Goal: Task Accomplishment & Management: Manage account settings

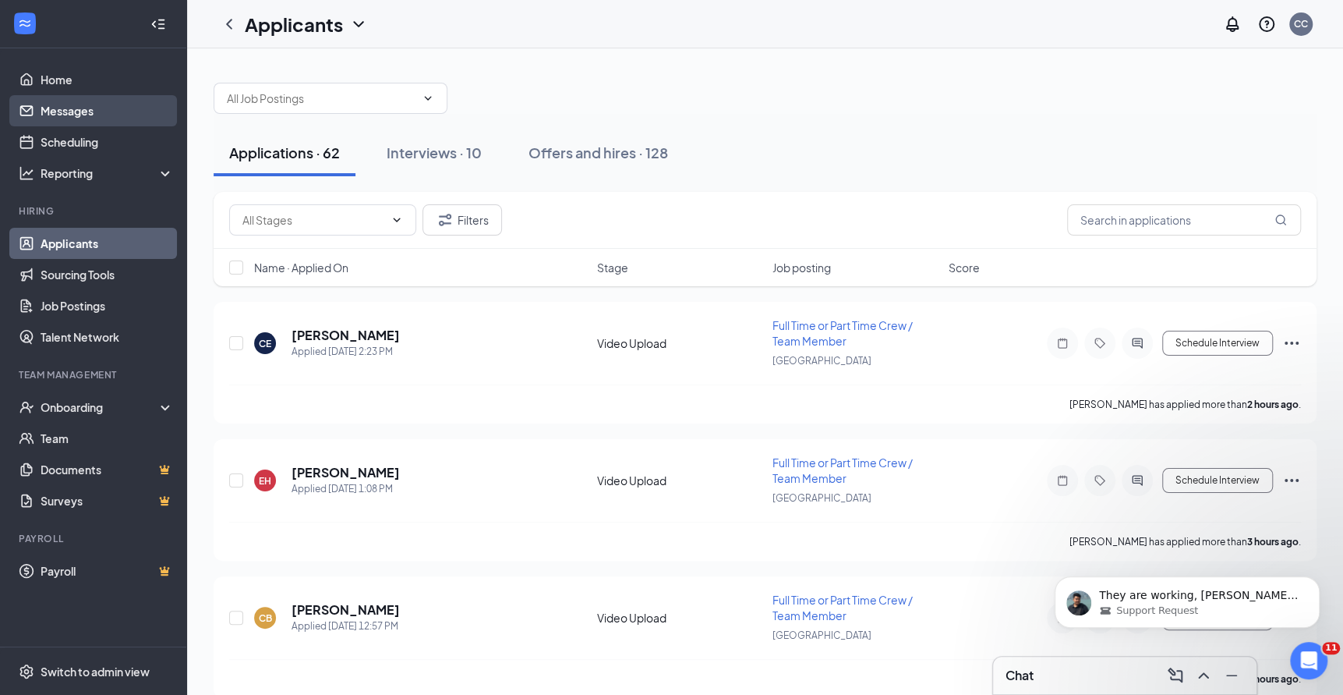
click at [115, 106] on link "Messages" at bounding box center [107, 110] width 133 height 31
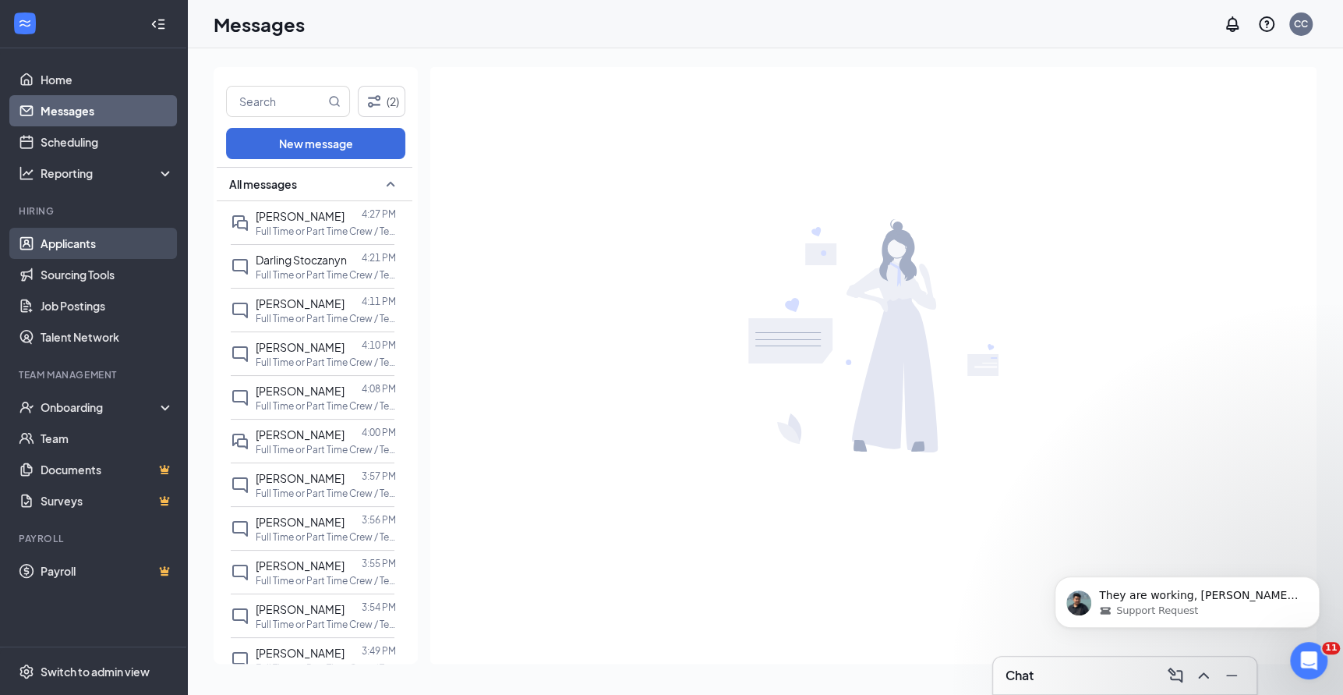
click at [111, 249] on link "Applicants" at bounding box center [107, 243] width 133 height 31
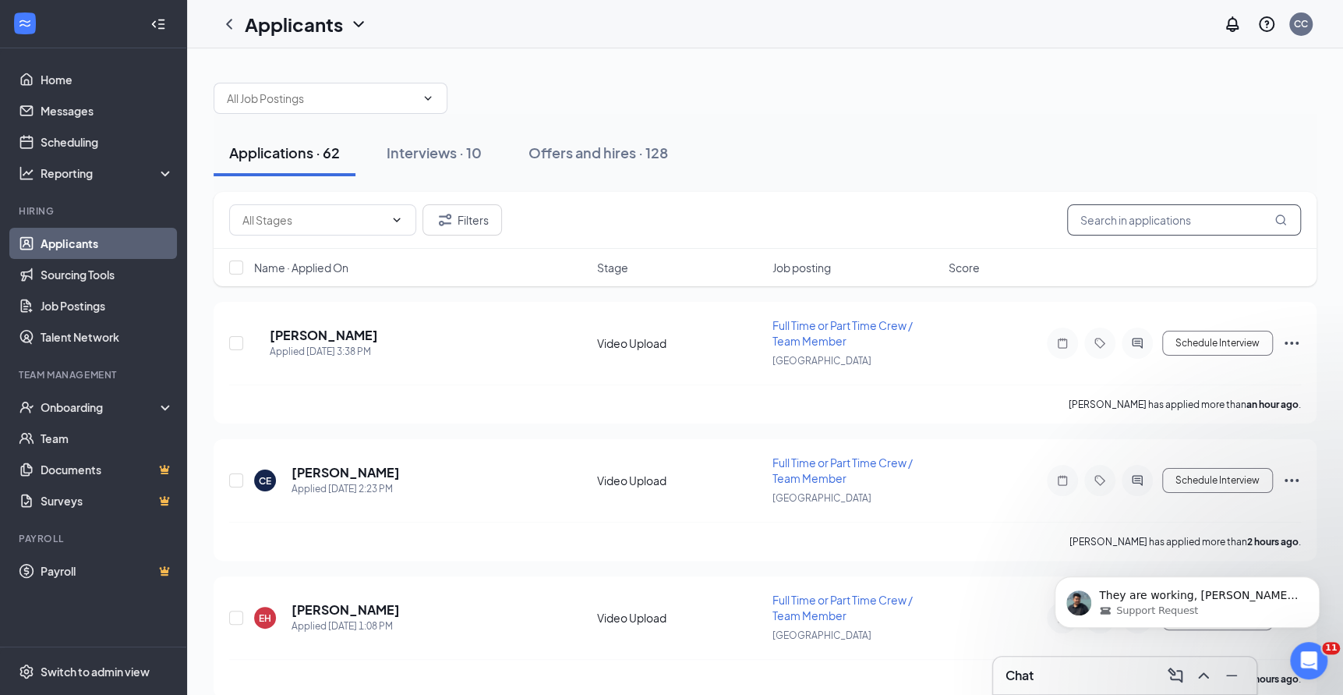
click at [1149, 217] on input "text" at bounding box center [1184, 219] width 234 height 31
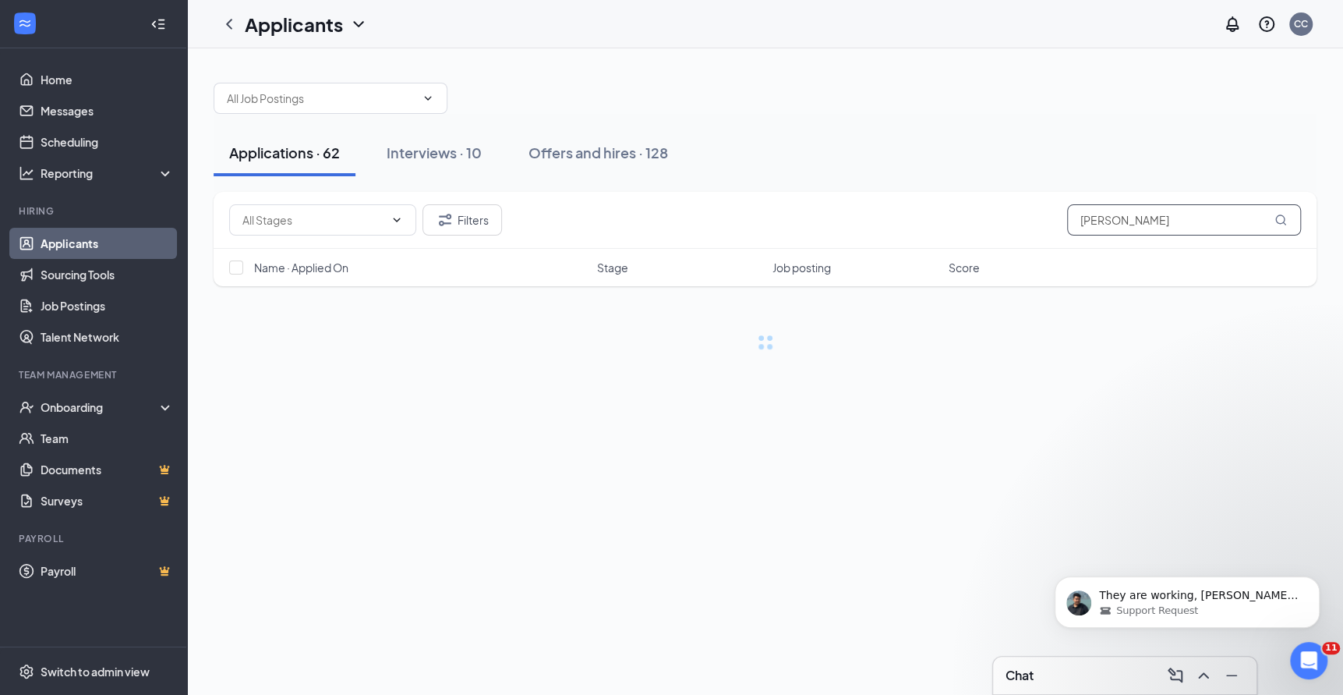
click at [1090, 214] on input "nicj heller" at bounding box center [1184, 219] width 234 height 31
type input "nick heller"
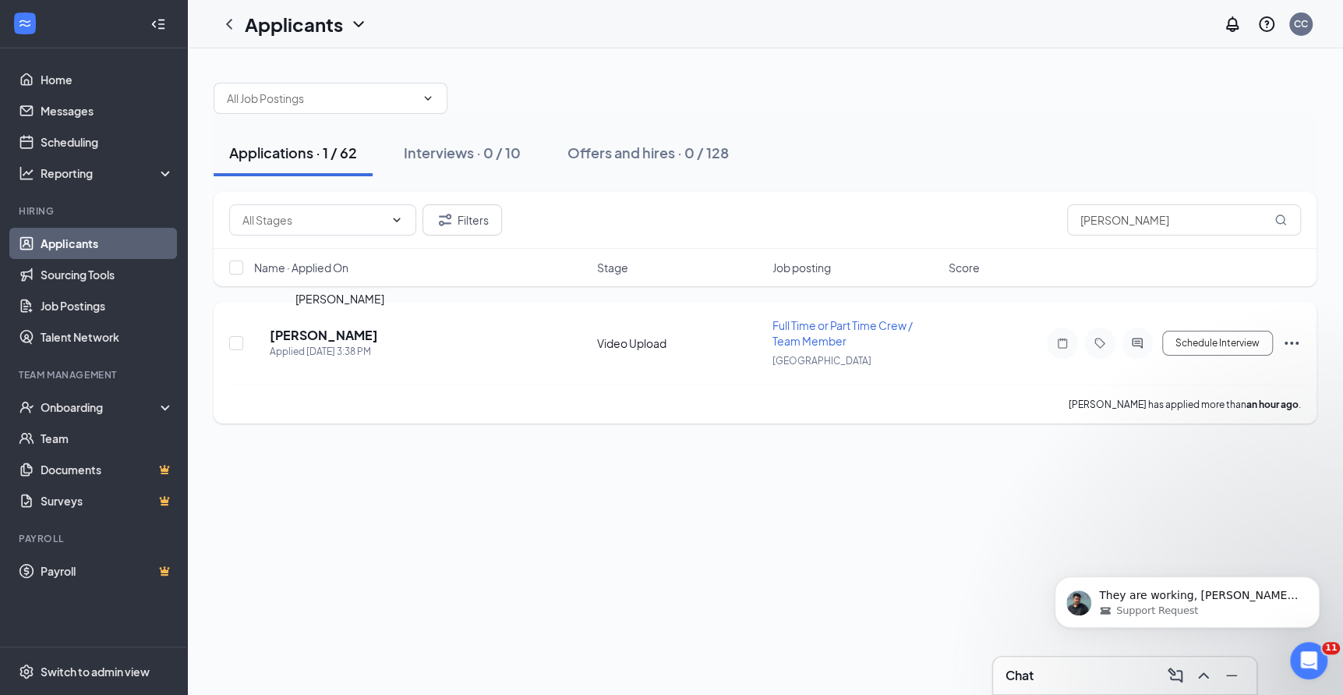
click at [318, 332] on h5 "NICK HELLER" at bounding box center [324, 335] width 108 height 17
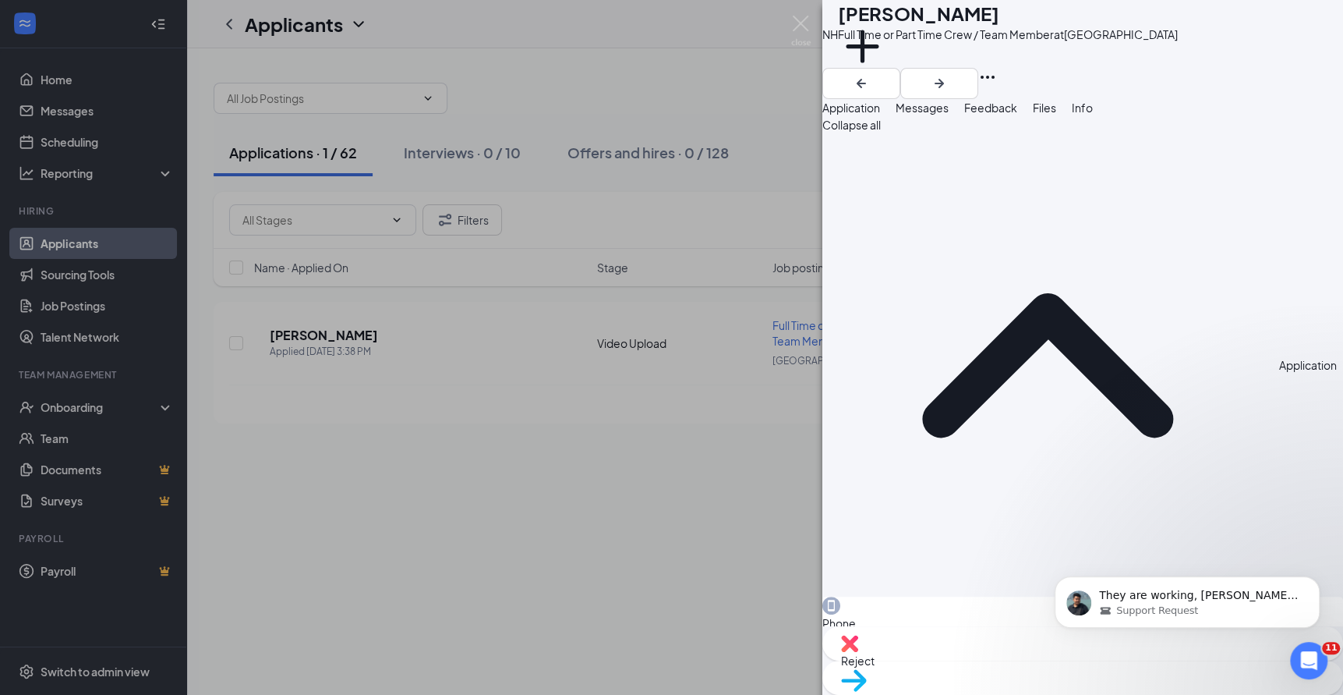
click at [998, 659] on span "Reject" at bounding box center [1082, 660] width 483 height 17
checkbox input "true"
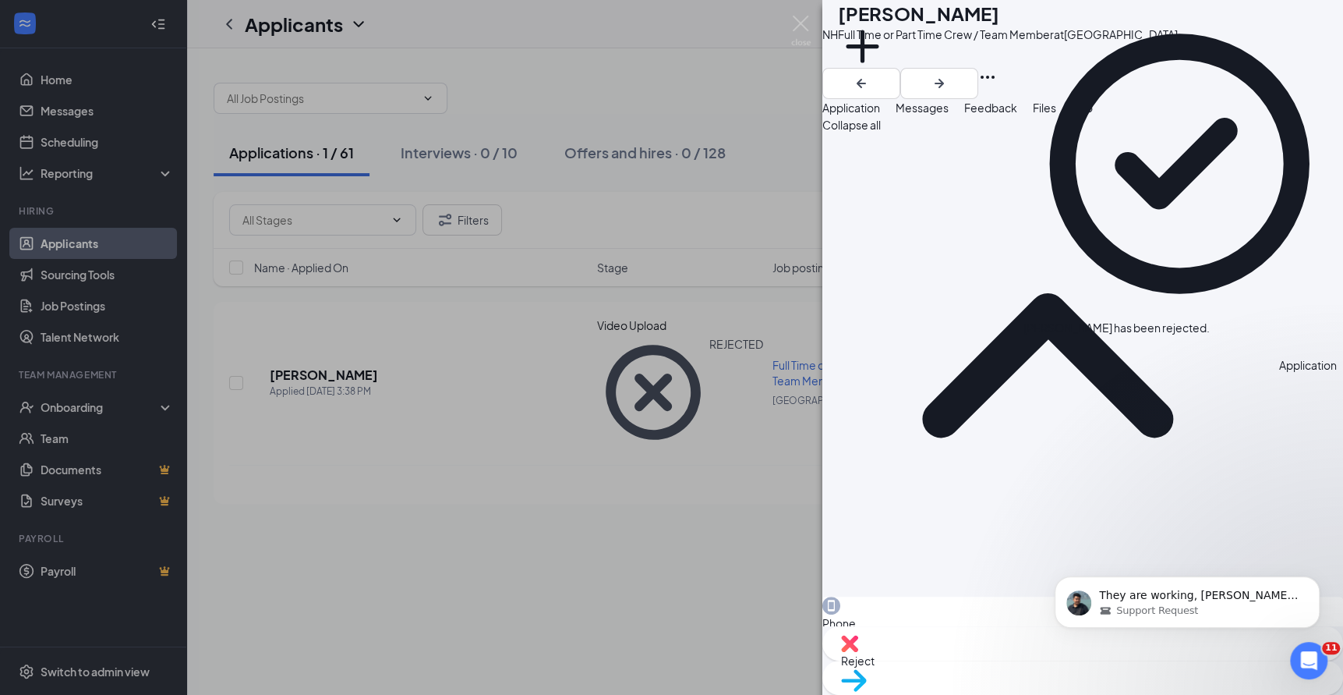
click at [1210, 320] on icon "Cross" at bounding box center [1210, 320] width 0 height 0
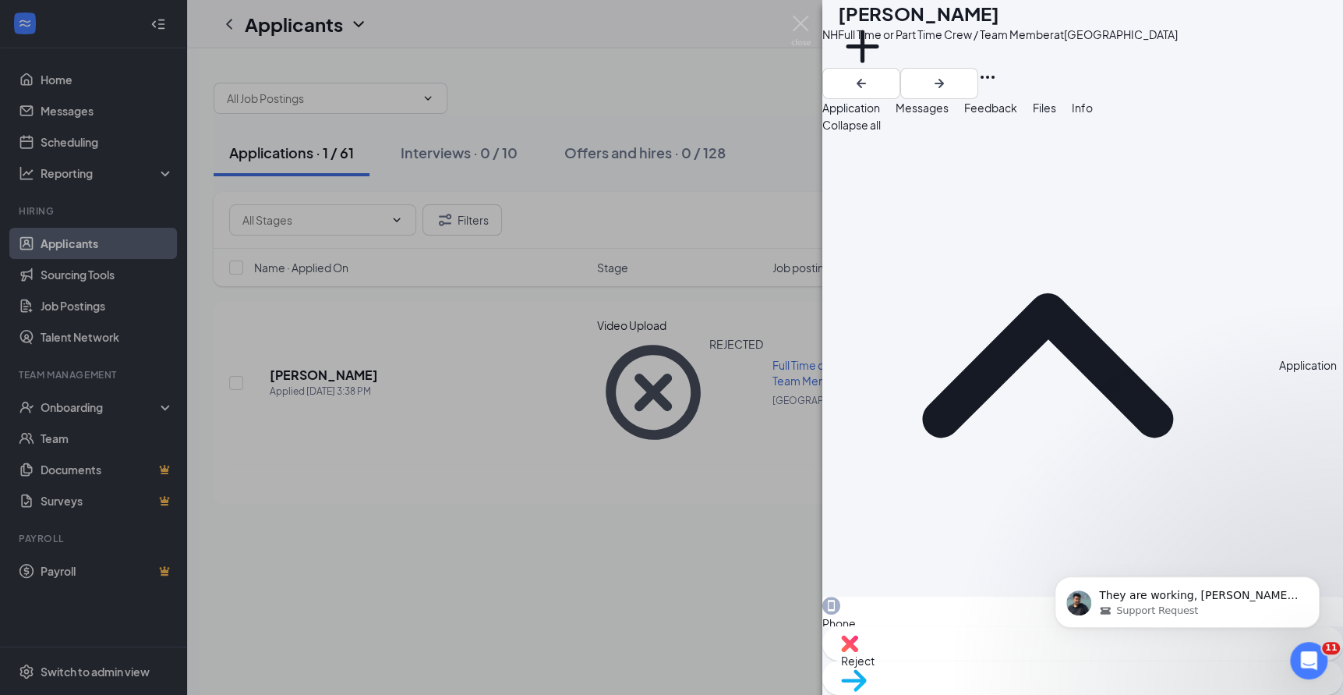
click at [995, 76] on icon "Ellipses" at bounding box center [988, 77] width 14 height 3
click at [1190, 88] on link "Flag applicant" at bounding box center [1202, 79] width 101 height 17
type textarea "reject"
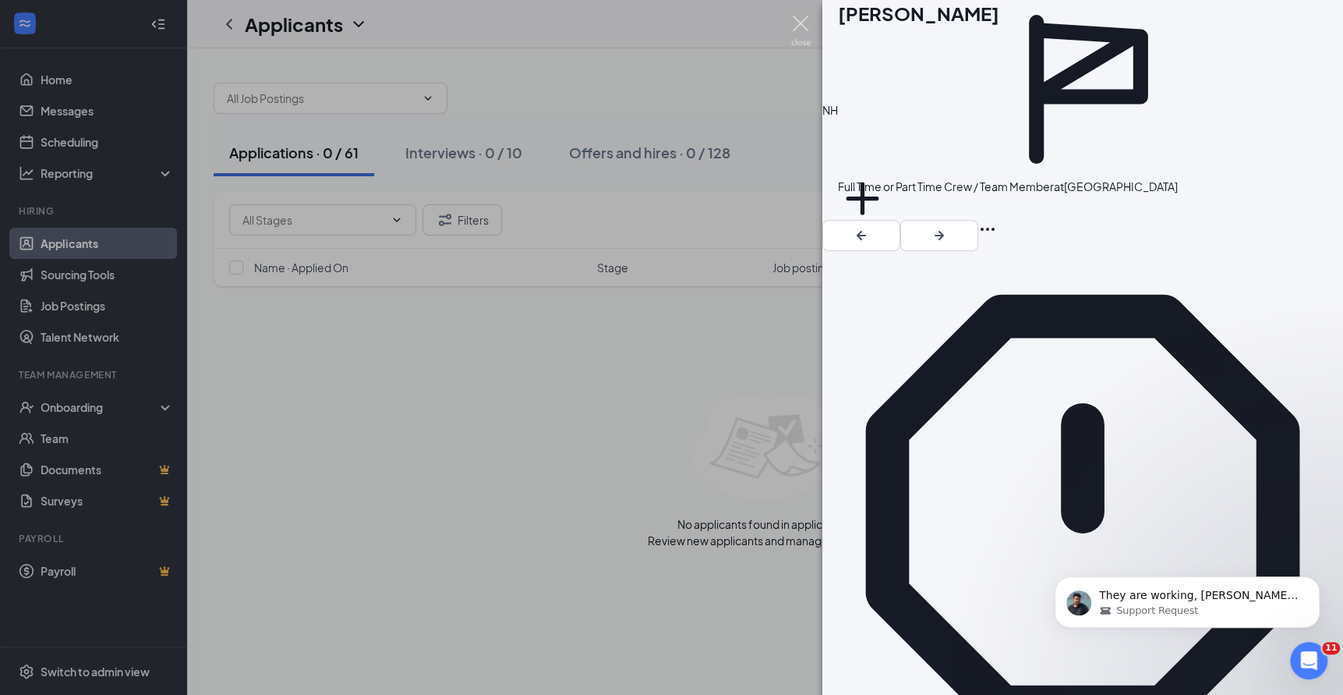
click at [799, 21] on img at bounding box center [800, 31] width 19 height 30
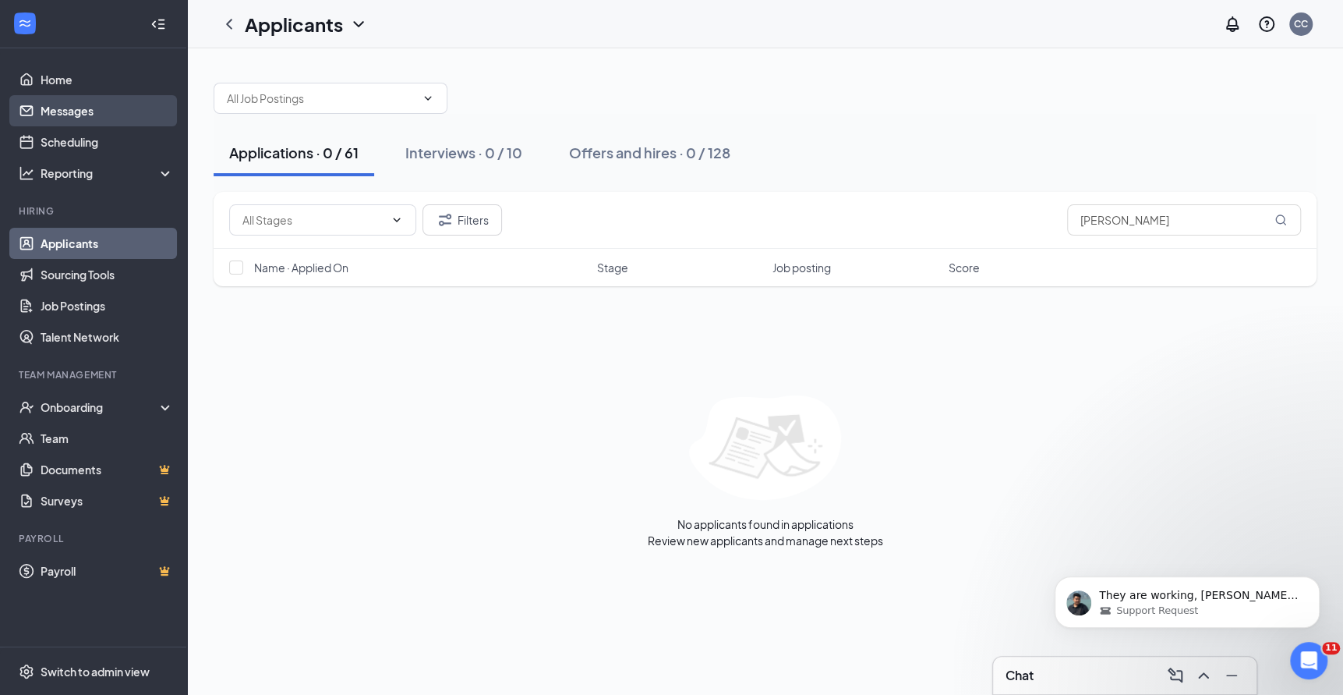
click at [84, 104] on link "Messages" at bounding box center [107, 110] width 133 height 31
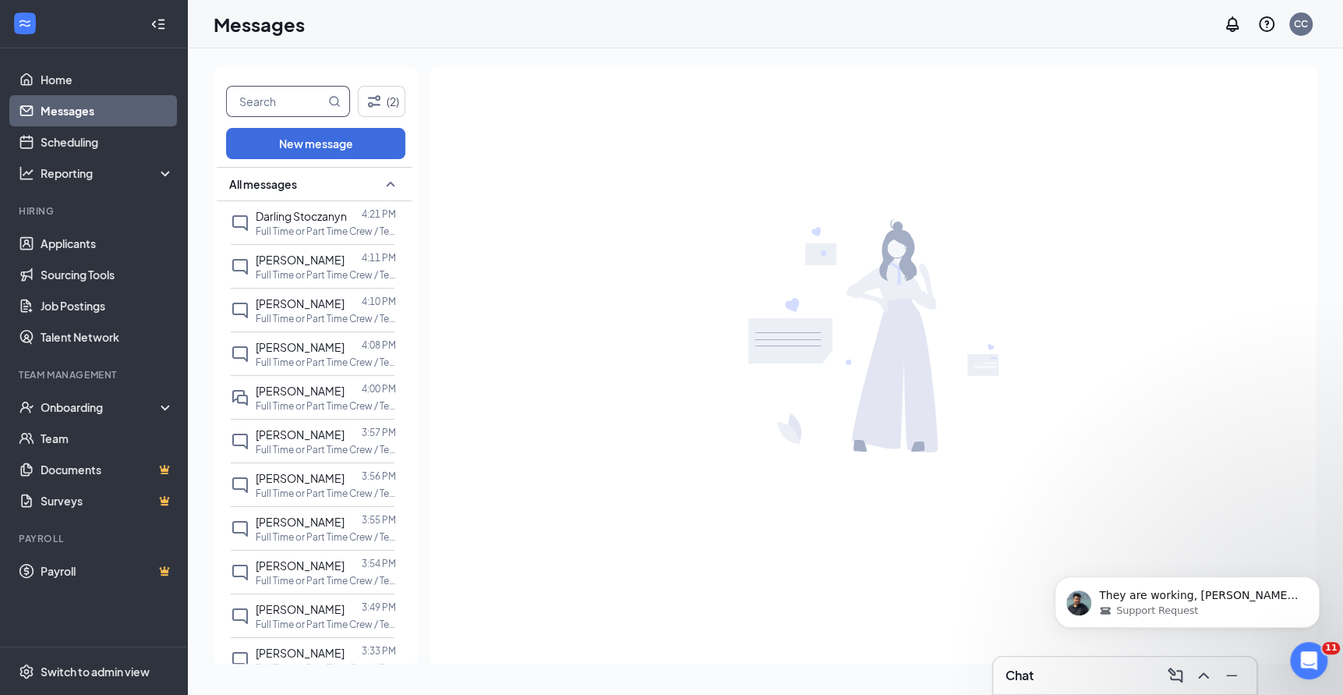
click at [266, 102] on input "text" at bounding box center [276, 102] width 98 height 30
type input "nick"
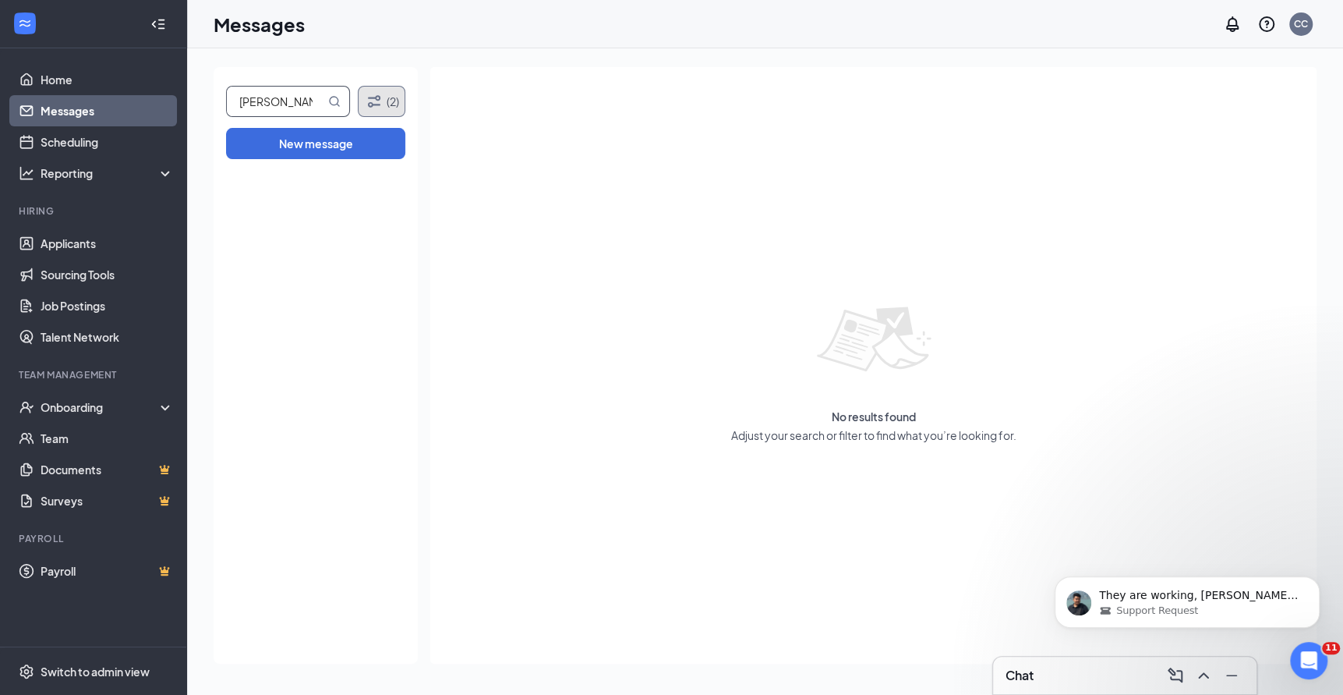
click at [383, 94] on button "(2)" at bounding box center [382, 101] width 48 height 31
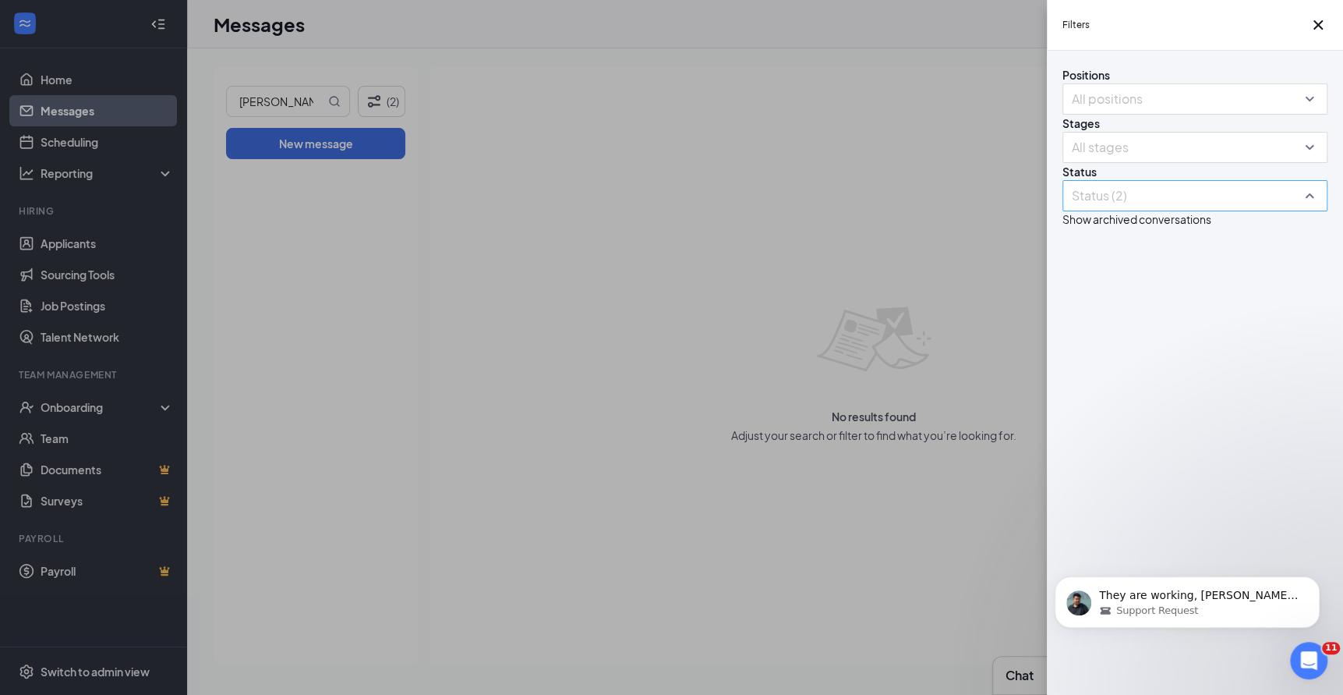
click at [1099, 208] on div at bounding box center [1187, 195] width 242 height 25
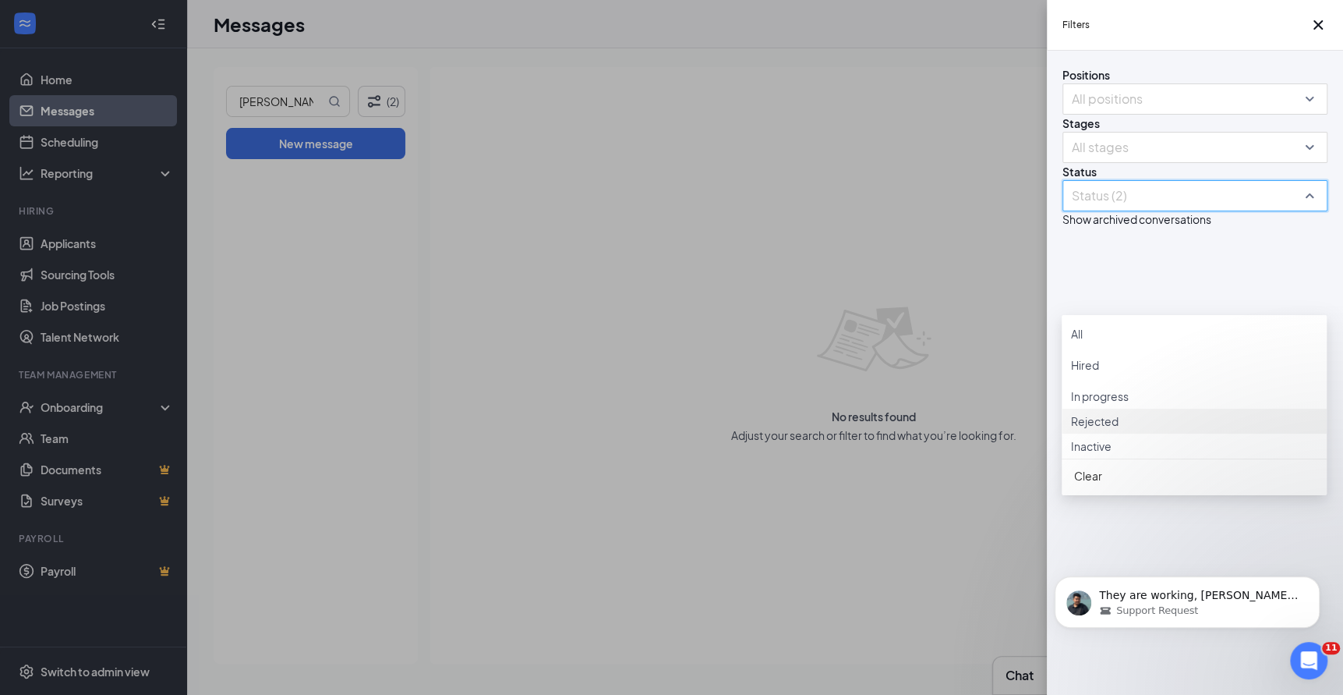
click at [1081, 412] on div at bounding box center [1194, 412] width 246 height 0
click at [912, 278] on div "Filters Positions All positions Stages All stages Status Status (3) Show archiv…" at bounding box center [671, 347] width 1343 height 695
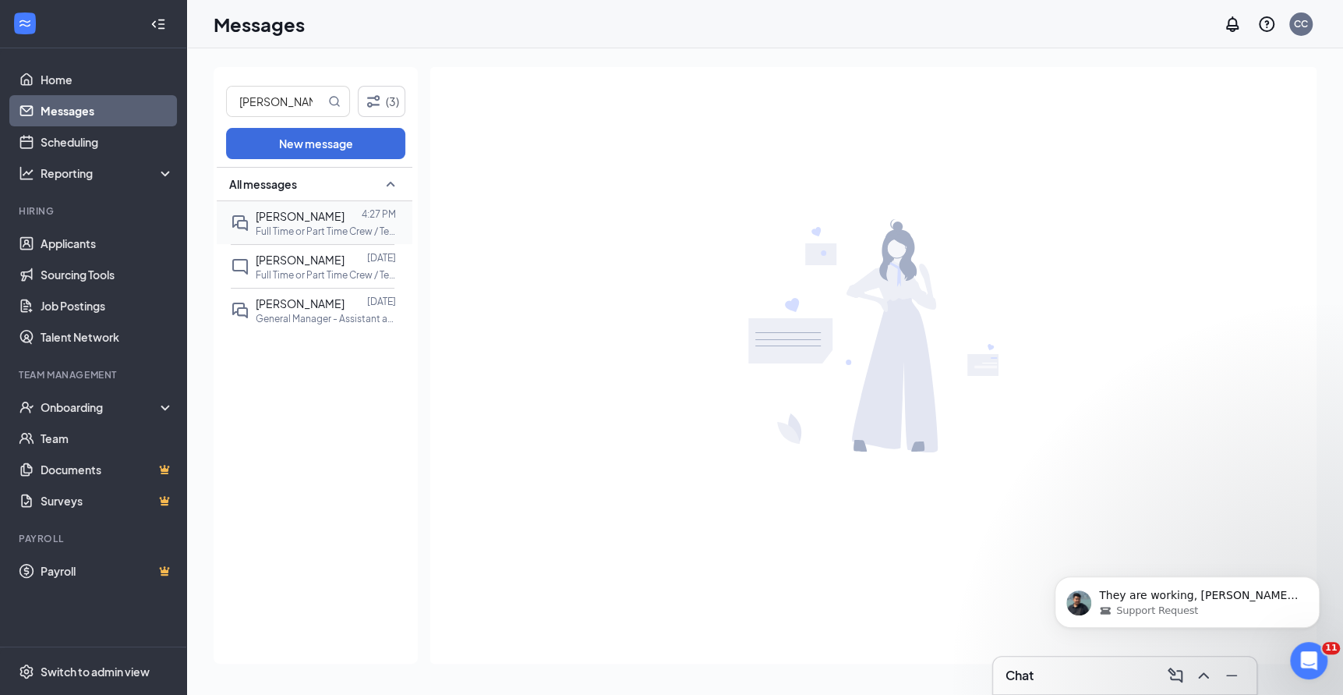
click at [314, 226] on p "Full Time or Part Time Crew / Team Member at [GEOGRAPHIC_DATA]" at bounding box center [326, 231] width 140 height 13
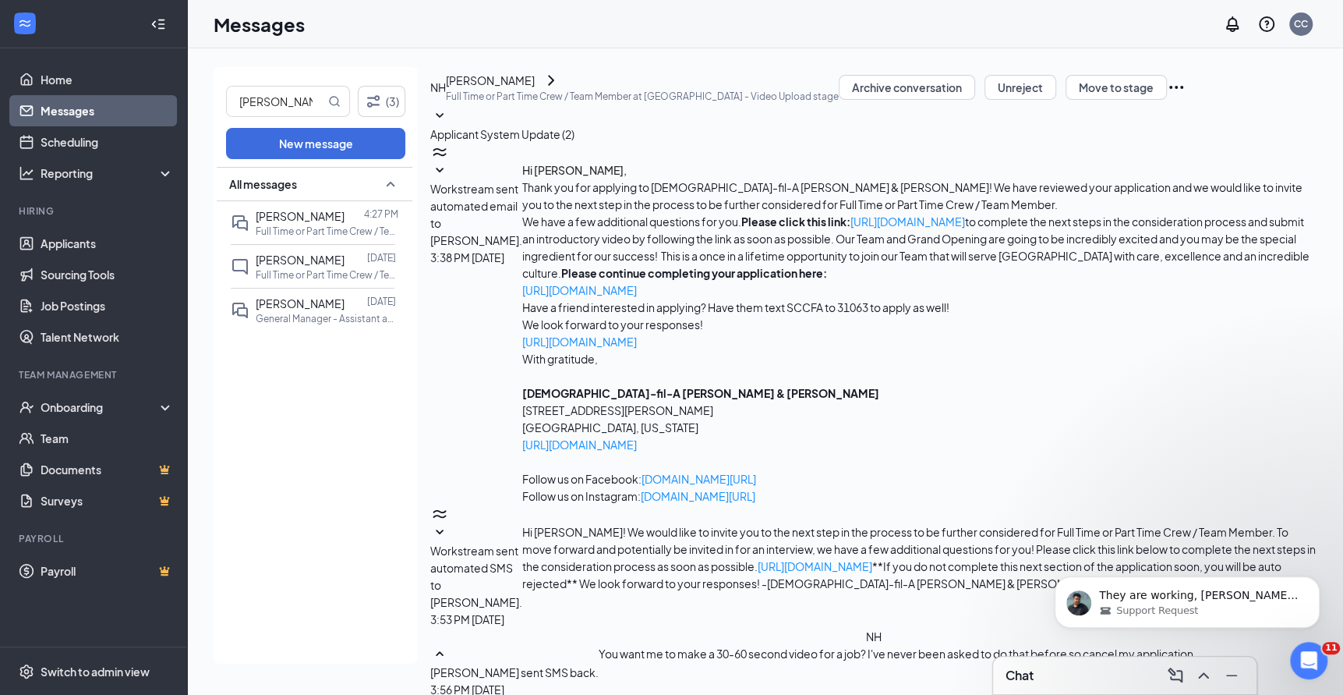
scroll to position [144, 0]
click at [1186, 97] on icon "Ellipses" at bounding box center [1176, 87] width 19 height 19
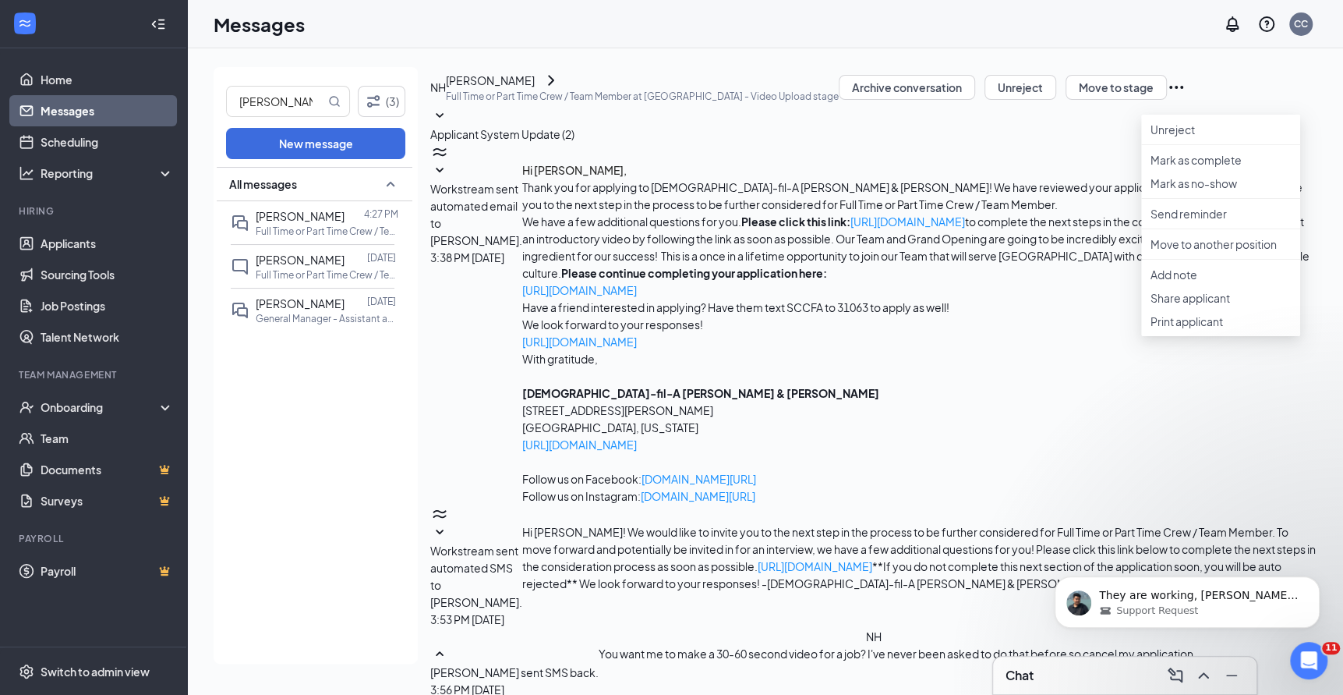
click at [345, 226] on p "Full Time or Part Time Crew / Team Member at [GEOGRAPHIC_DATA]" at bounding box center [326, 231] width 140 height 13
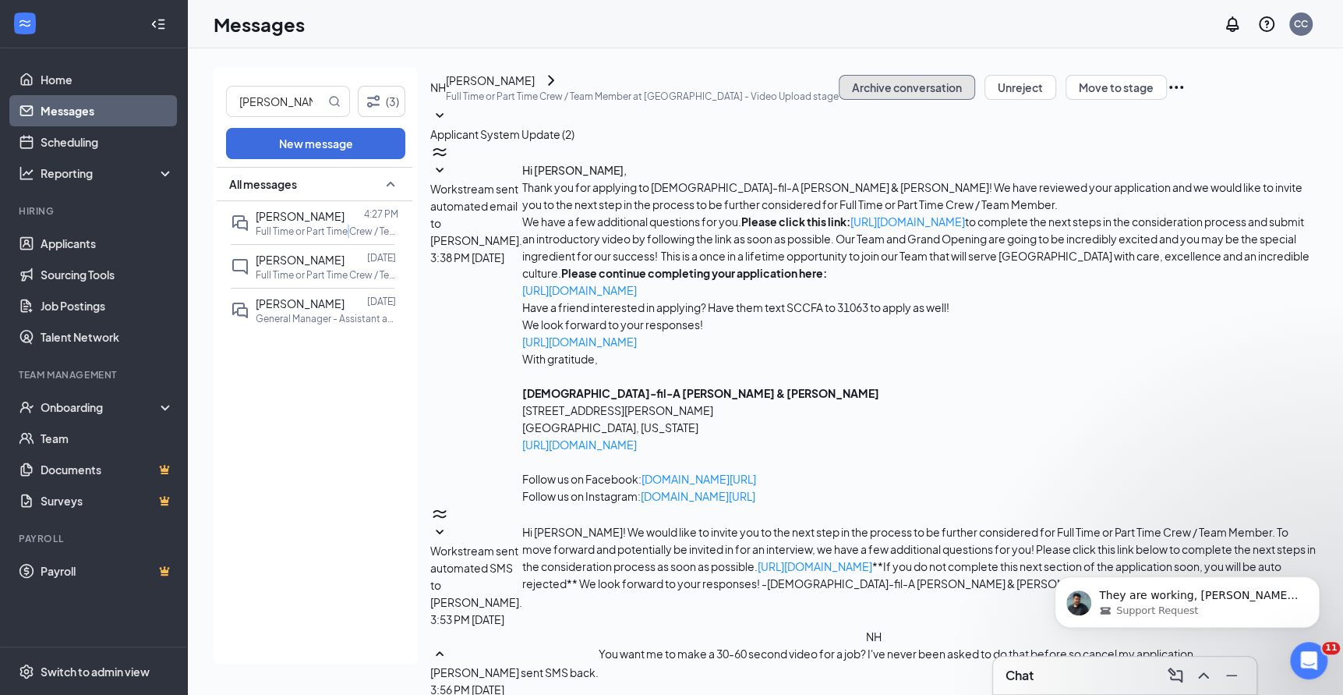
click at [975, 100] on button "Archive conversation" at bounding box center [907, 87] width 136 height 25
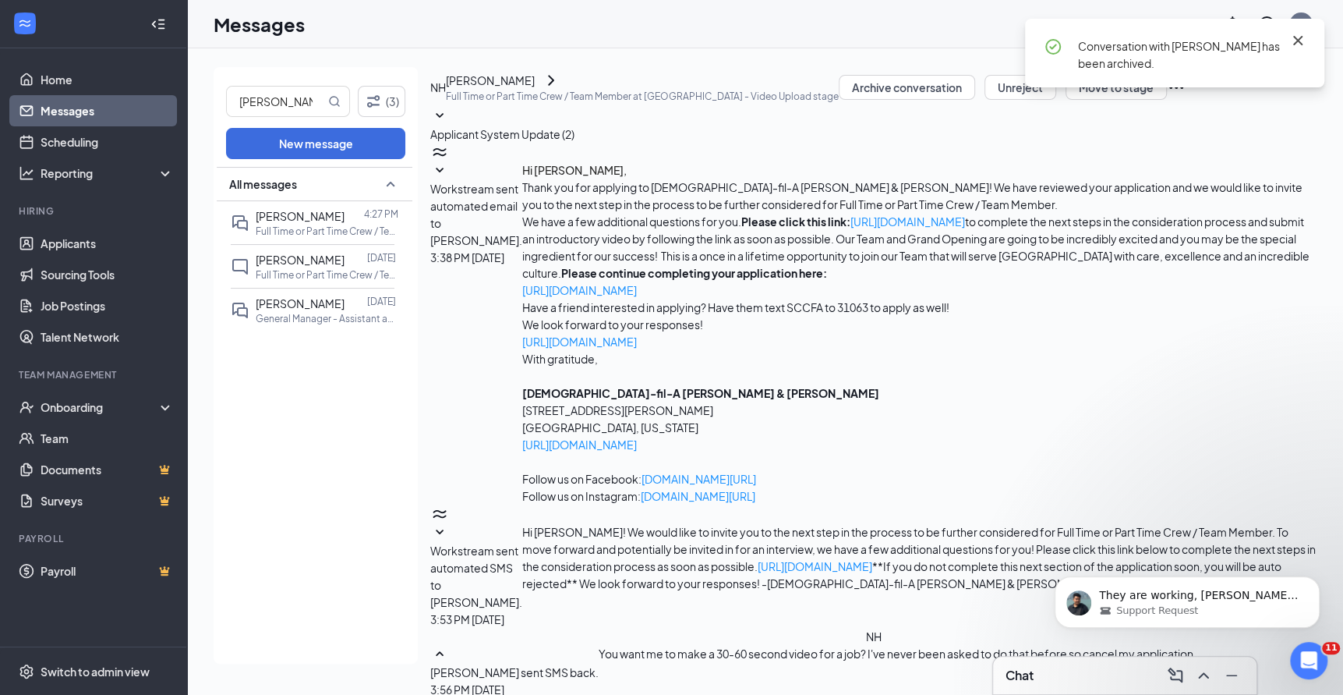
click at [1299, 38] on icon "Cross" at bounding box center [1297, 40] width 9 height 9
click at [305, 99] on input "nick" at bounding box center [276, 102] width 98 height 30
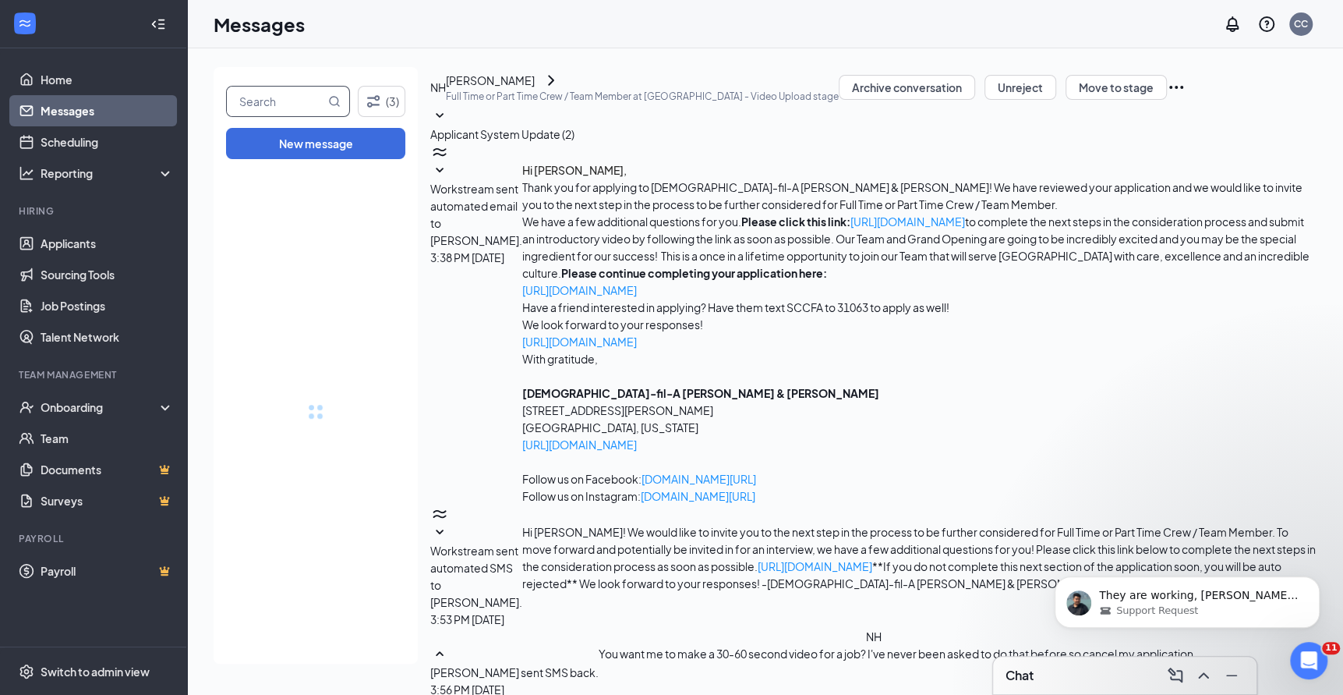
click at [305, 99] on input "text" at bounding box center [276, 102] width 98 height 30
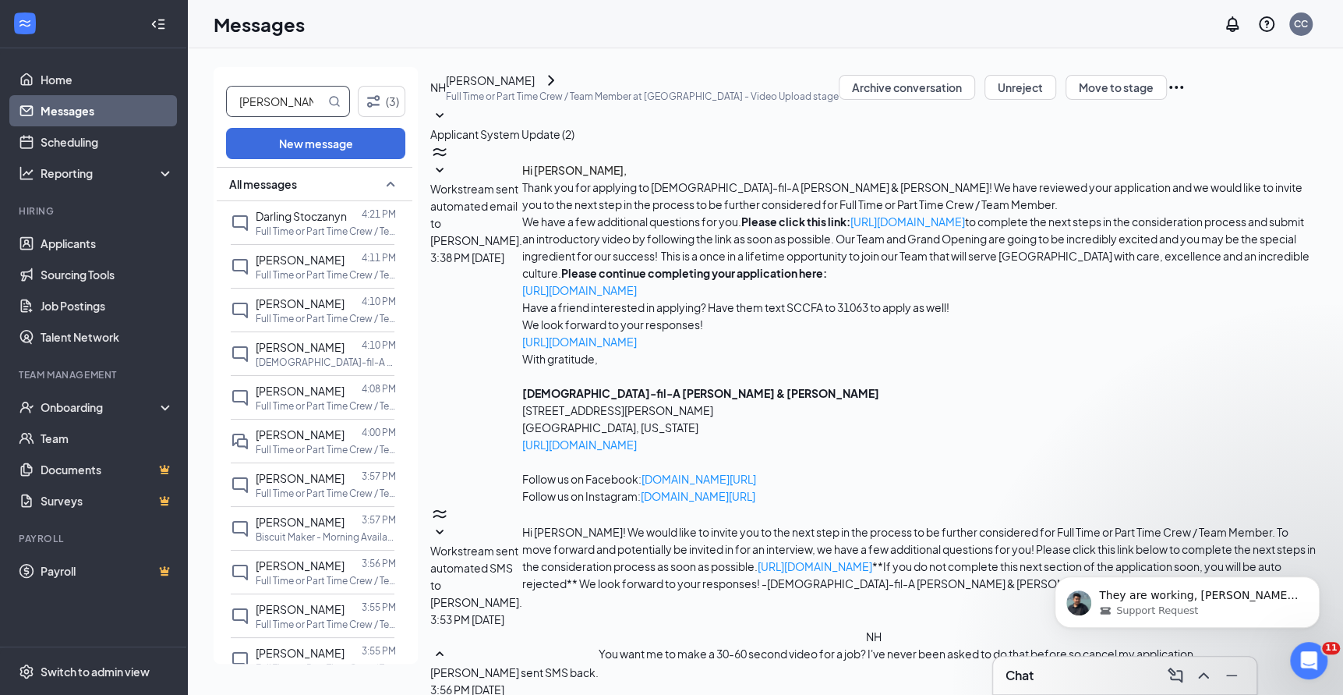
type input "nick"
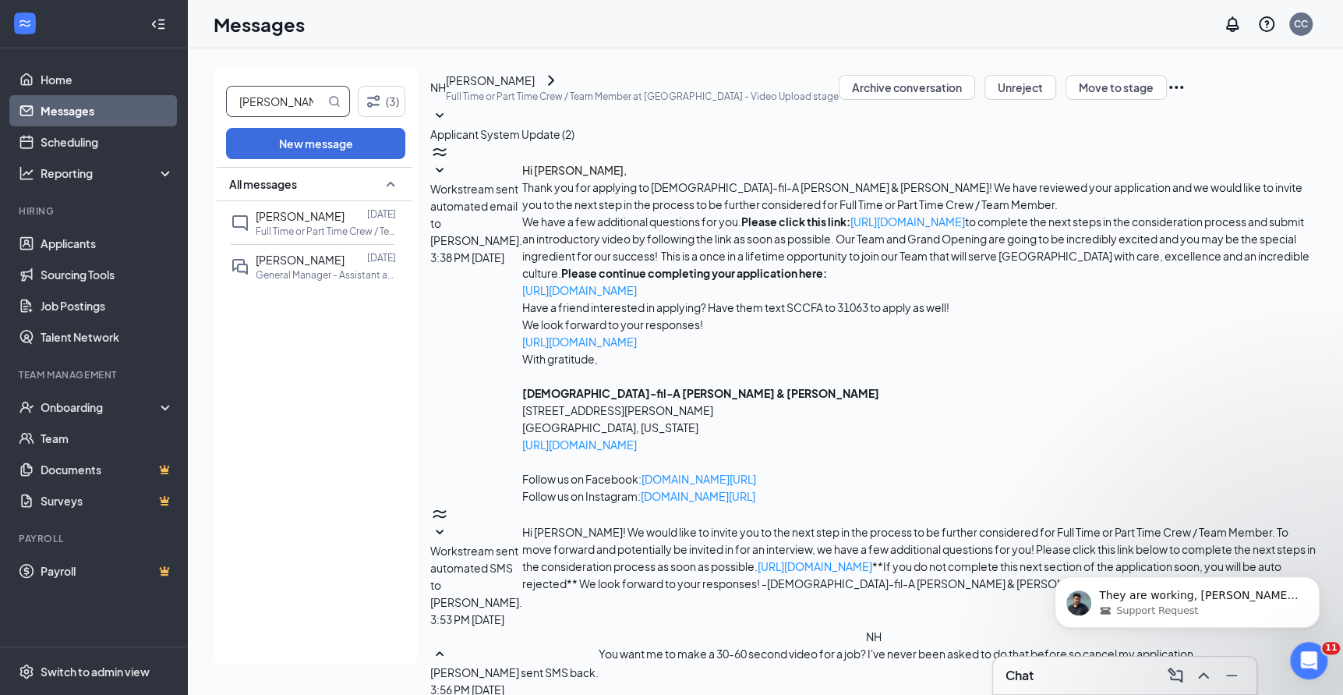
click at [295, 104] on input "nick" at bounding box center [276, 102] width 98 height 30
click at [552, 41] on div "Messages CC" at bounding box center [765, 24] width 1156 height 48
click at [379, 96] on icon "Filter" at bounding box center [373, 101] width 12 height 12
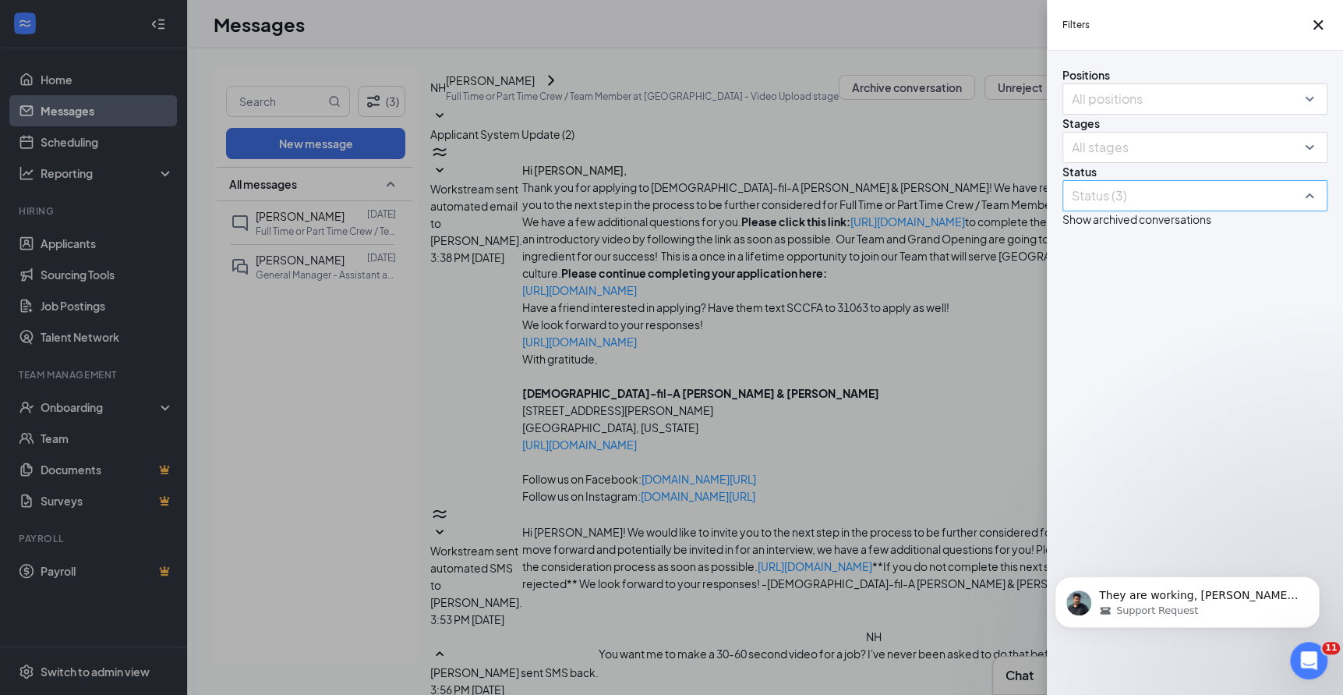
click at [1113, 208] on div at bounding box center [1187, 195] width 242 height 25
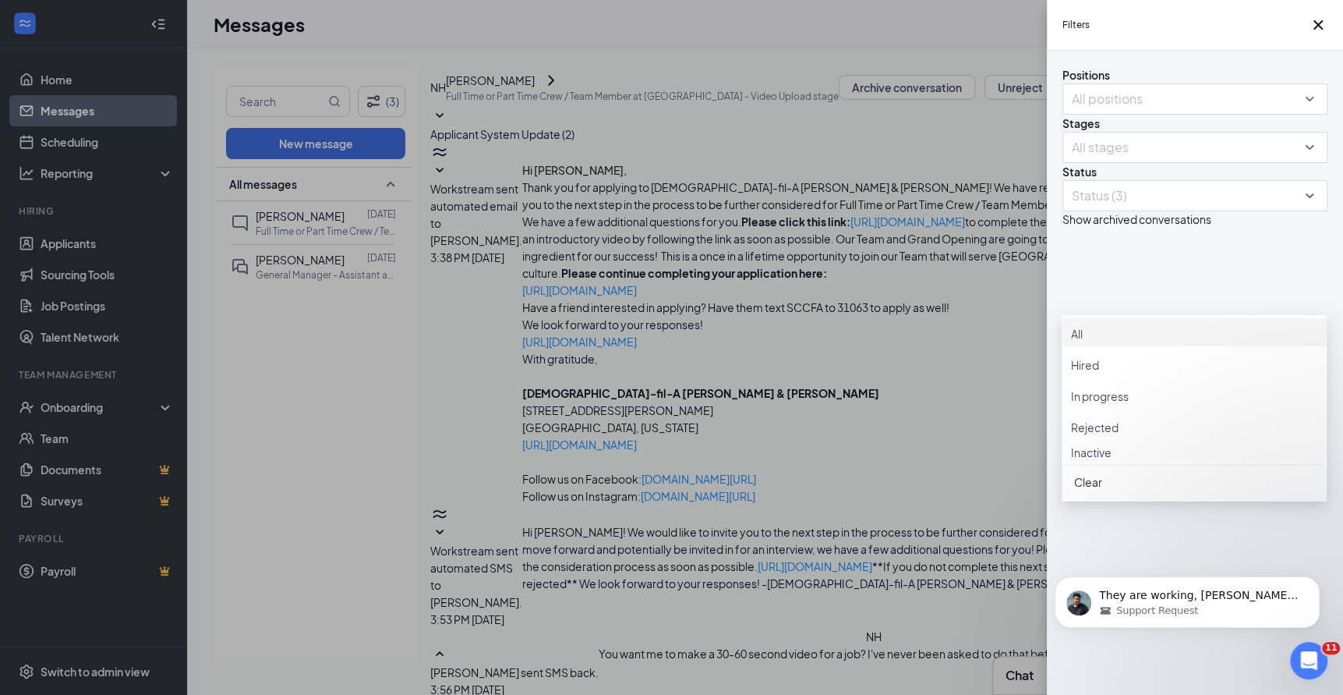
click at [532, 412] on div "Filters Positions All positions Stages All stages Status Status (3) Show archiv…" at bounding box center [671, 347] width 1343 height 695
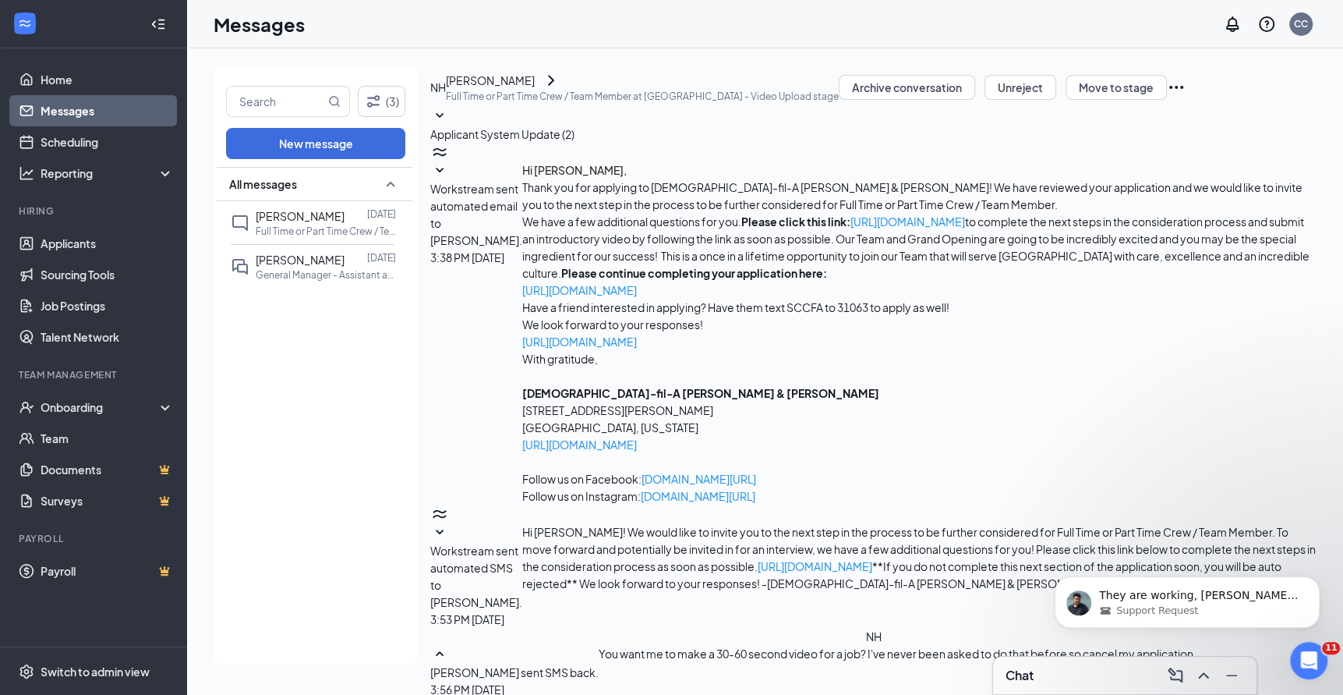
click at [281, 373] on div "All messages dominick bergin Aug 19 Full Time or Part Time Crew / Team Member a…" at bounding box center [315, 415] width 196 height 497
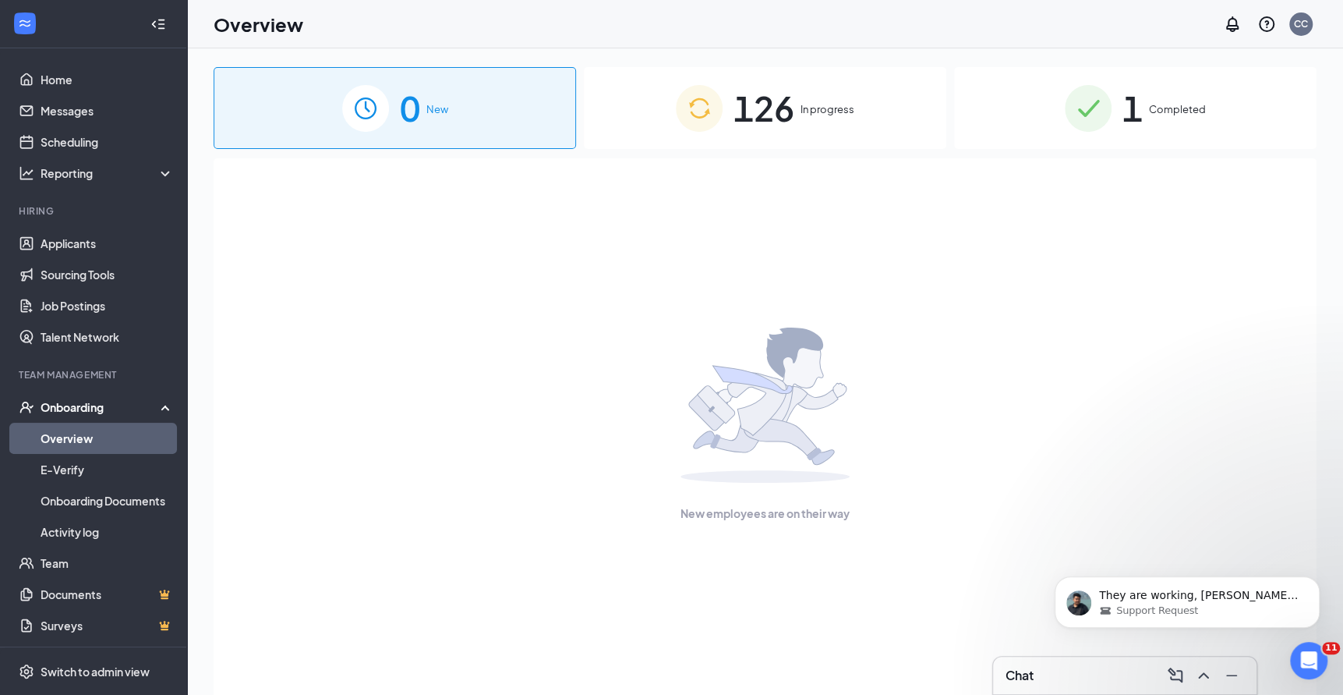
scroll to position [1590, 0]
click at [72, 253] on link "Applicants" at bounding box center [107, 243] width 133 height 31
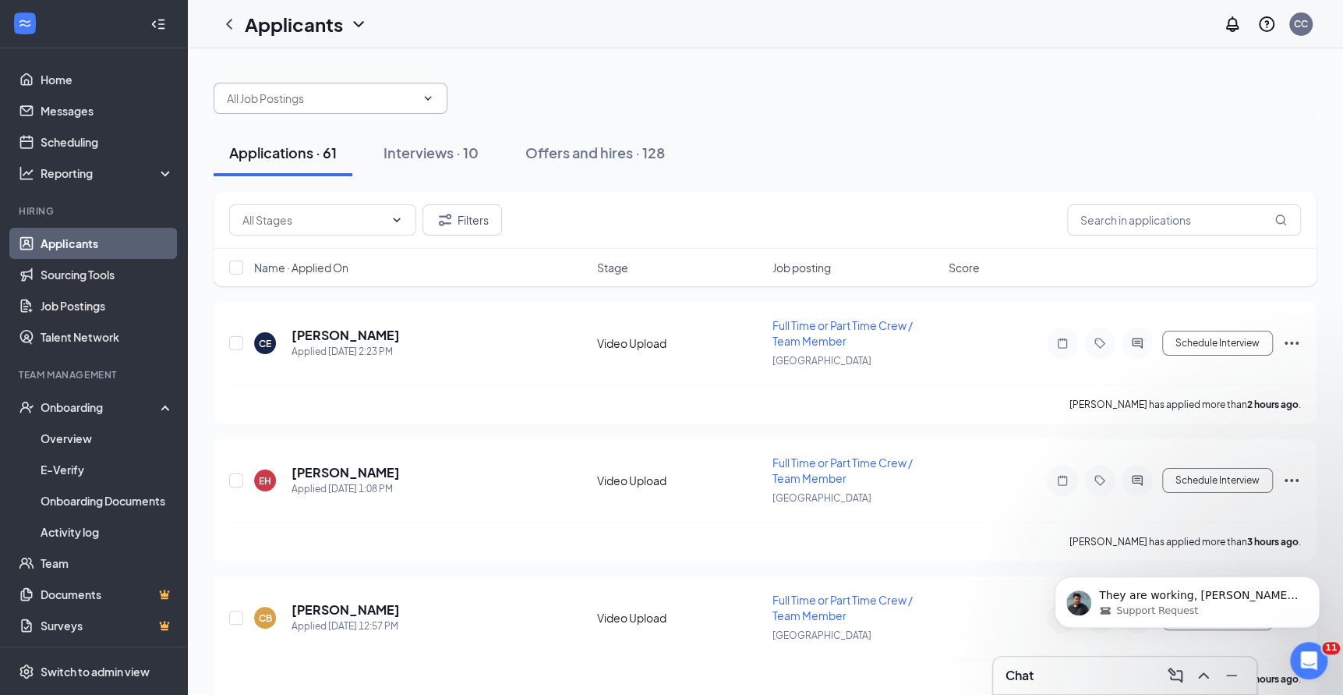
click at [381, 100] on input "text" at bounding box center [321, 98] width 189 height 17
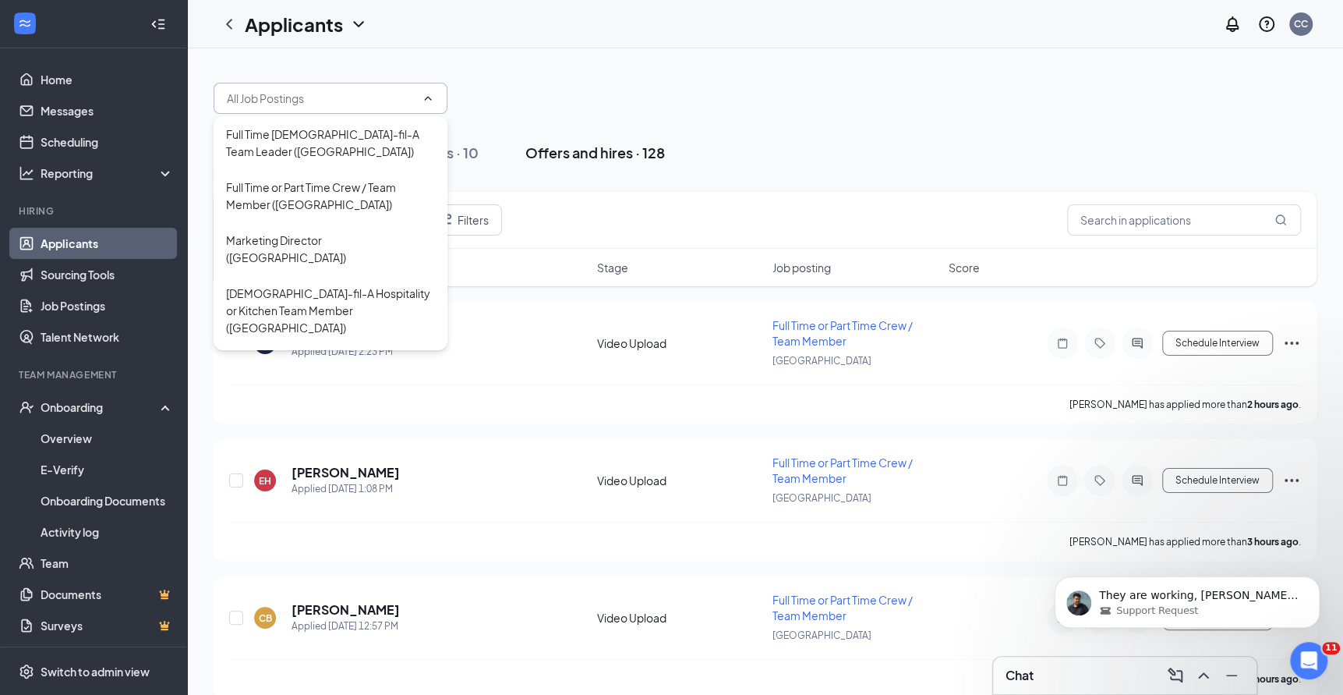
click at [646, 158] on div "Offers and hires · 128" at bounding box center [595, 152] width 140 height 19
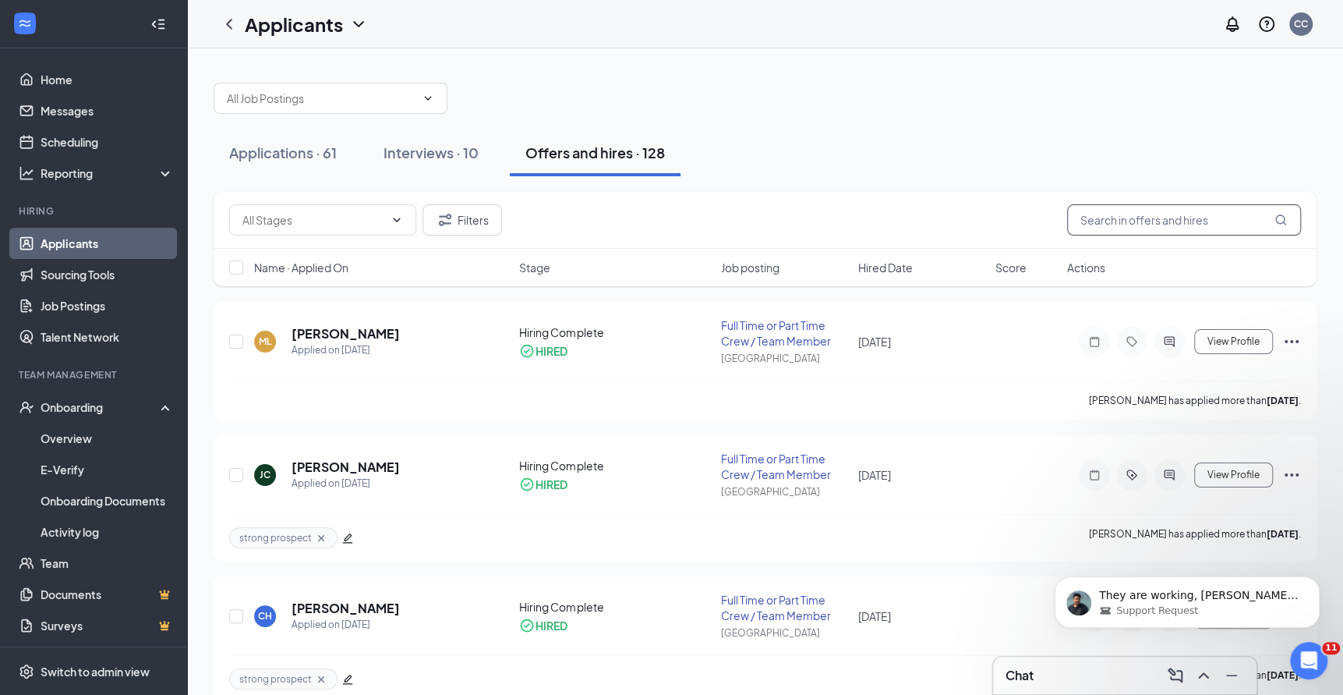
click at [1149, 226] on input "text" at bounding box center [1184, 219] width 234 height 31
type input "r"
click at [62, 134] on link "Scheduling" at bounding box center [107, 141] width 133 height 31
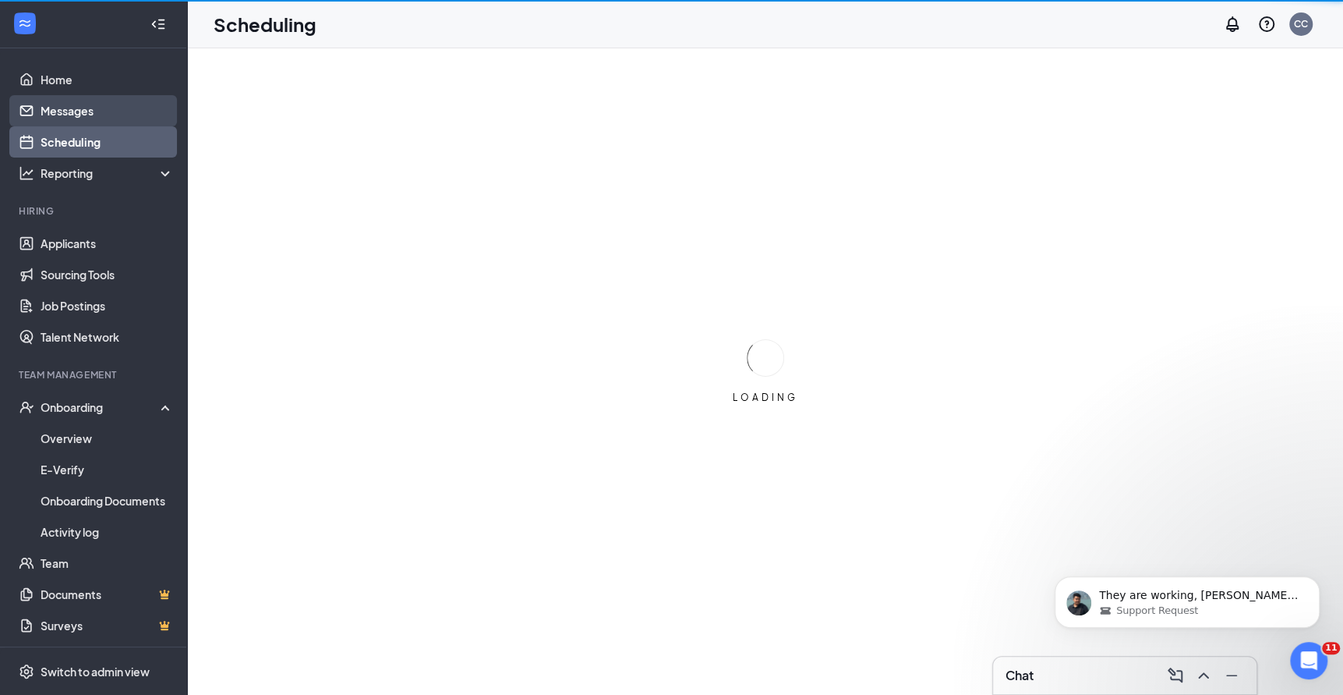
click at [73, 120] on link "Messages" at bounding box center [107, 110] width 133 height 31
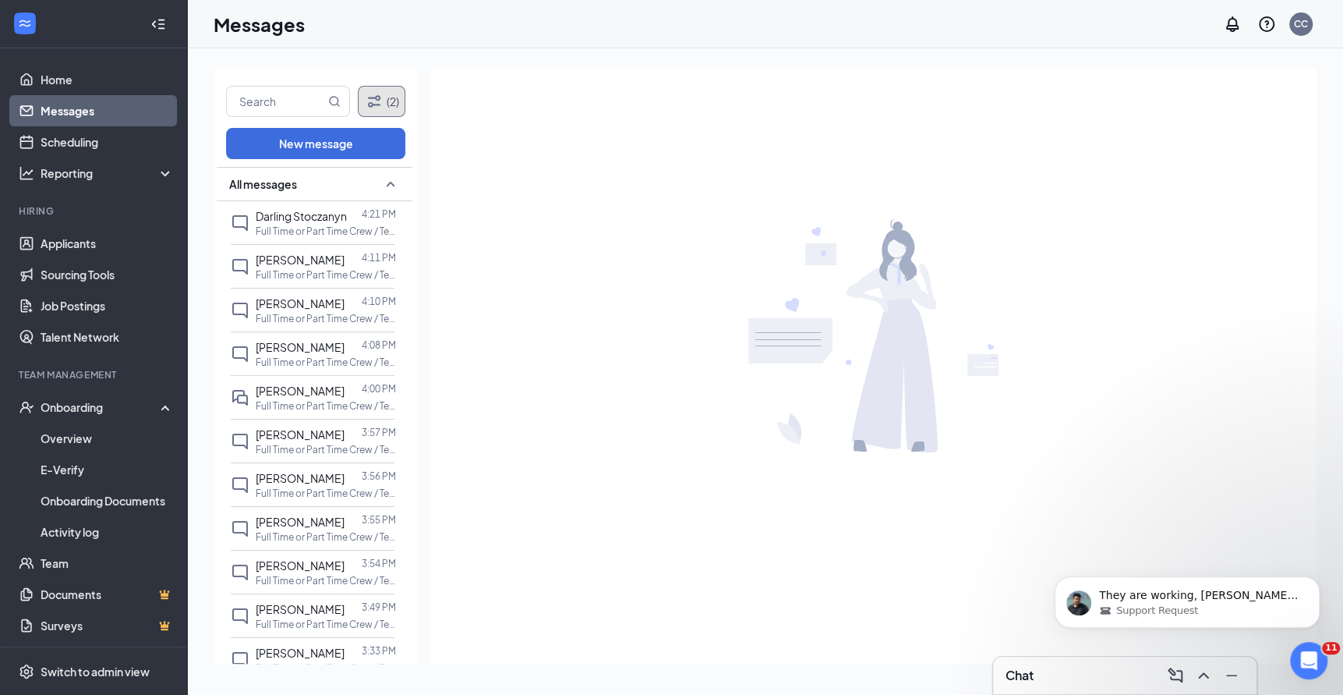
click at [379, 94] on icon "Filter" at bounding box center [374, 101] width 19 height 19
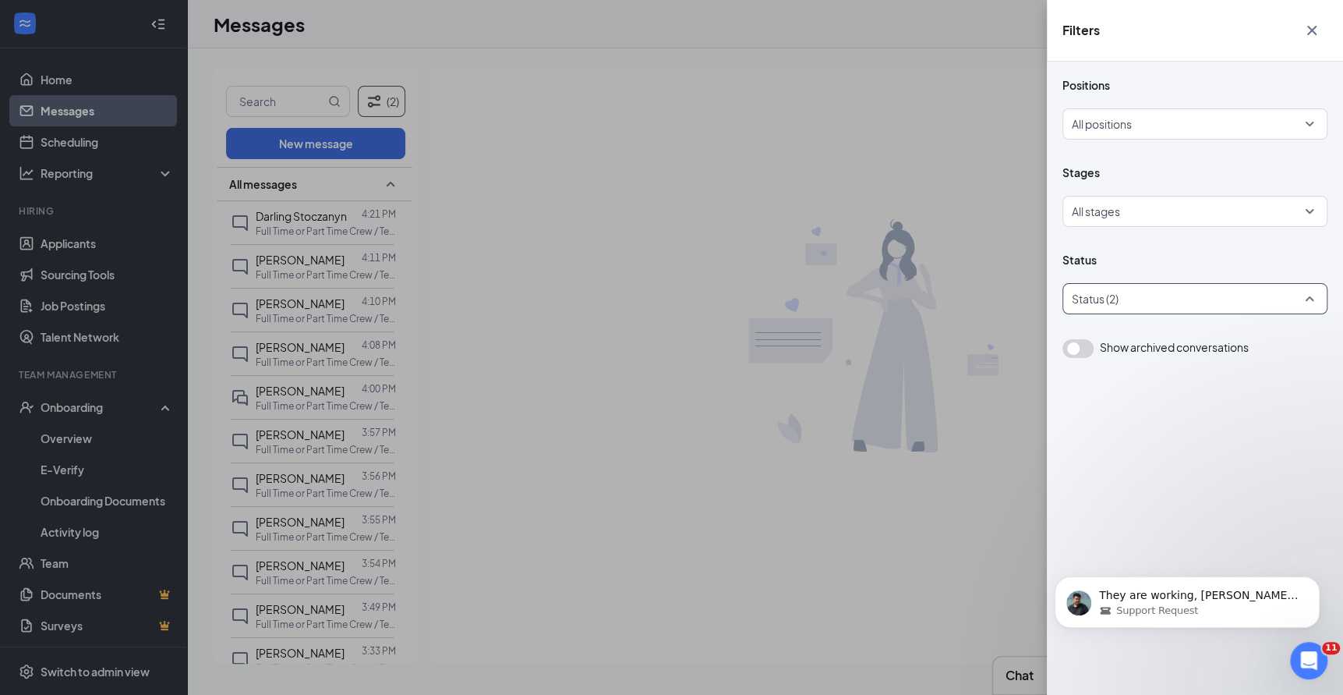
click at [1131, 289] on div at bounding box center [1187, 298] width 242 height 25
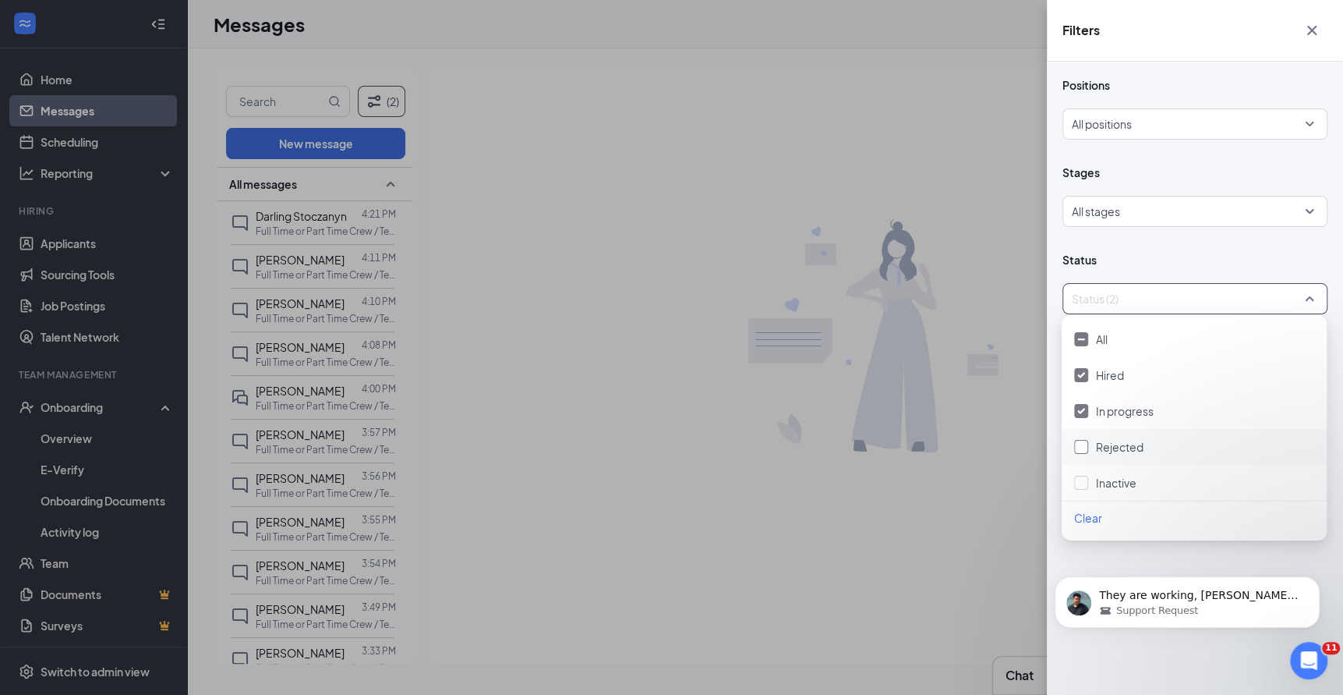
click at [1080, 451] on div at bounding box center [1081, 447] width 14 height 14
click at [649, 69] on div "Filters Positions All positions Stages All stages Status Status (3) Show archiv…" at bounding box center [671, 347] width 1343 height 695
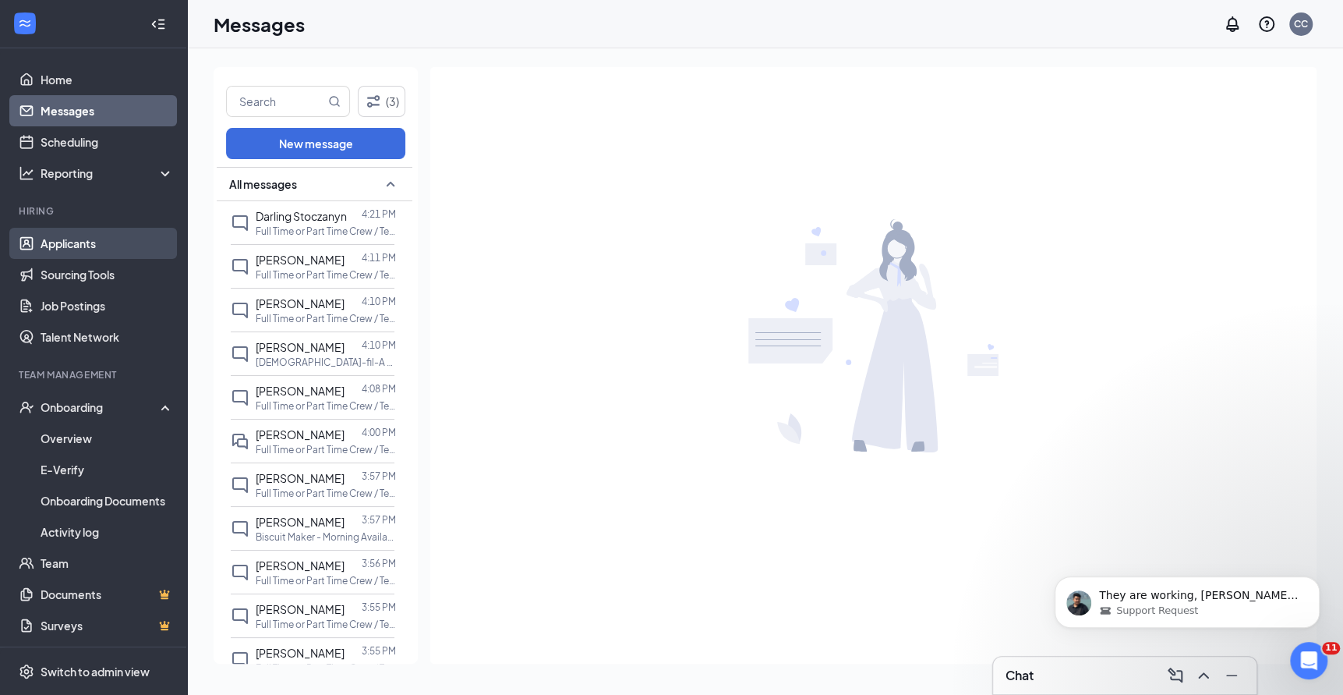
click at [62, 235] on link "Applicants" at bounding box center [107, 243] width 133 height 31
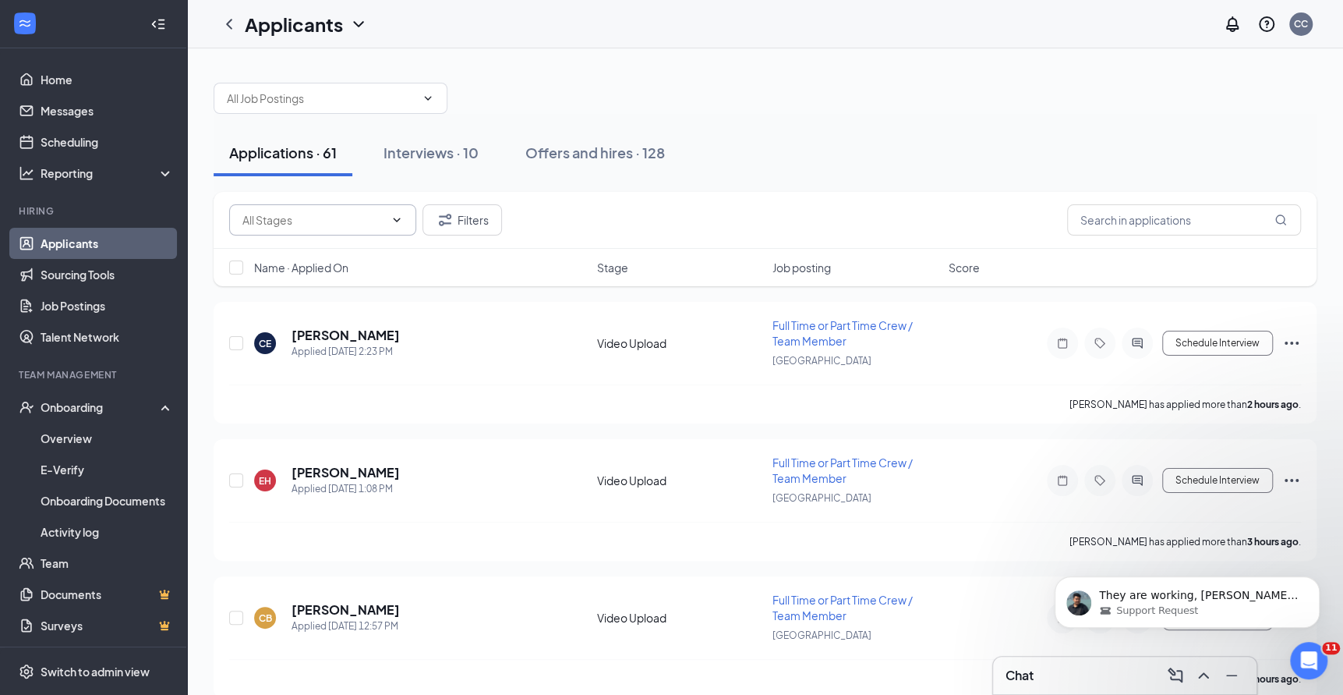
click at [359, 218] on input "text" at bounding box center [313, 219] width 142 height 17
